Goal: Task Accomplishment & Management: Use online tool/utility

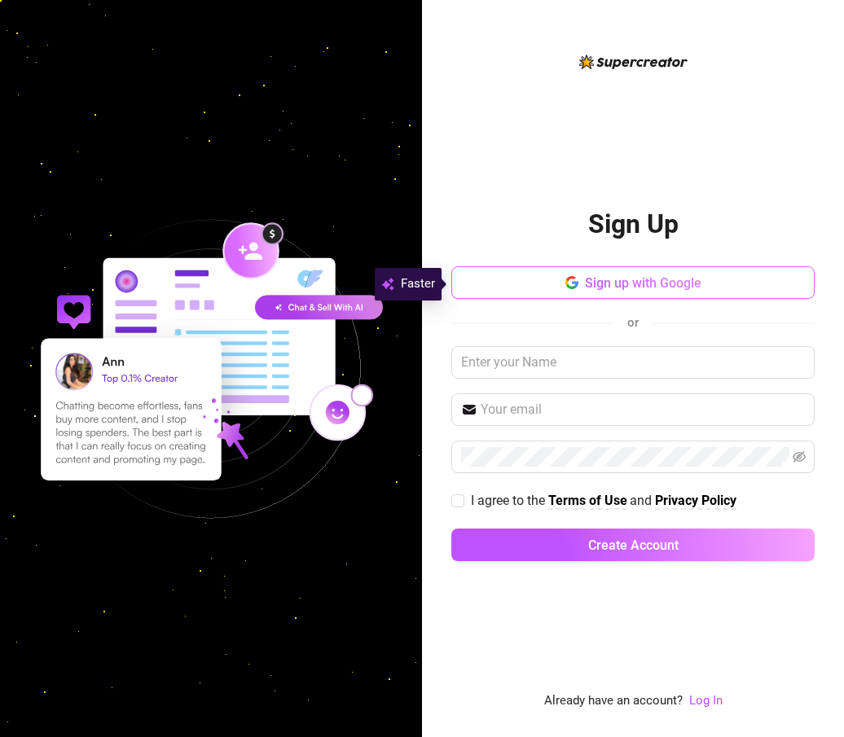
click at [713, 288] on button "Sign up with Google" at bounding box center [632, 282] width 363 height 33
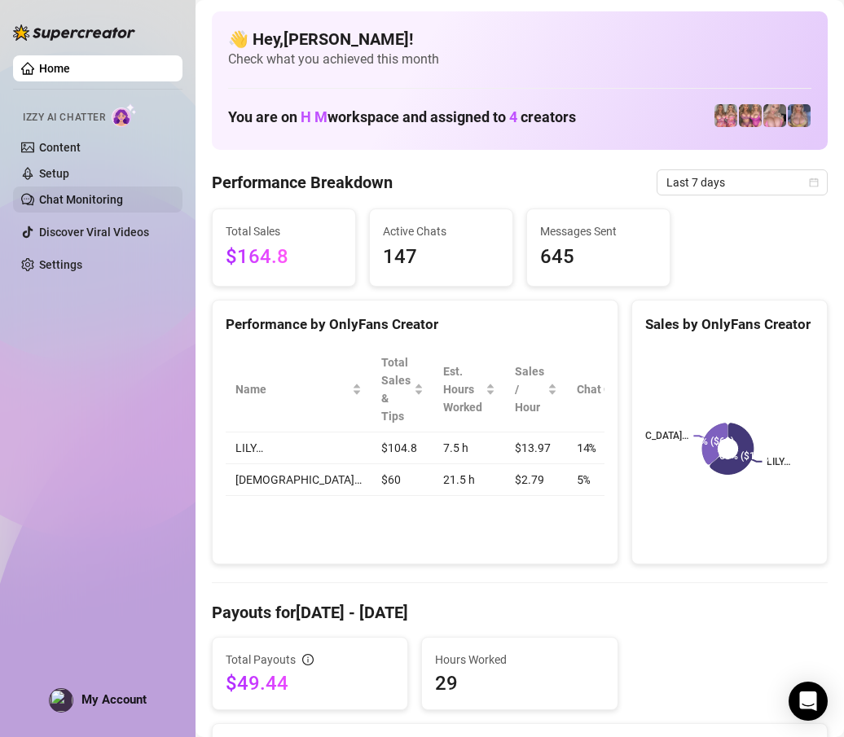
click at [80, 206] on link "Chat Monitoring" at bounding box center [81, 199] width 84 height 13
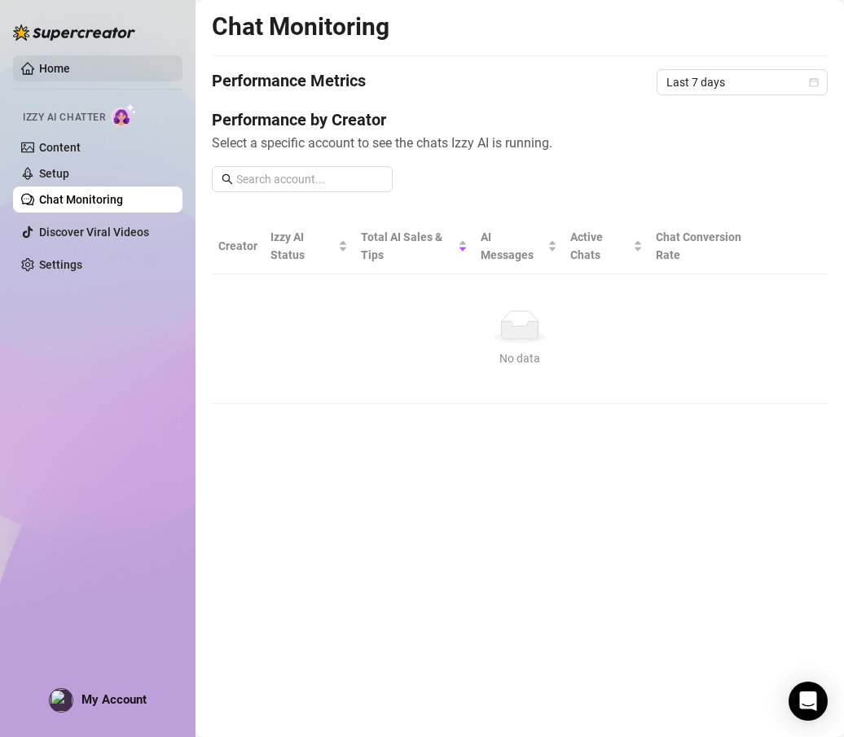
click at [54, 66] on link "Home" at bounding box center [54, 68] width 31 height 13
